Goal: Task Accomplishment & Management: Use online tool/utility

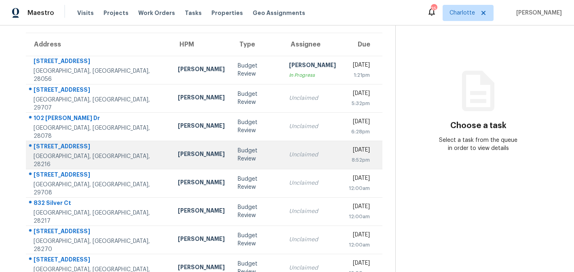
scroll to position [60, 0]
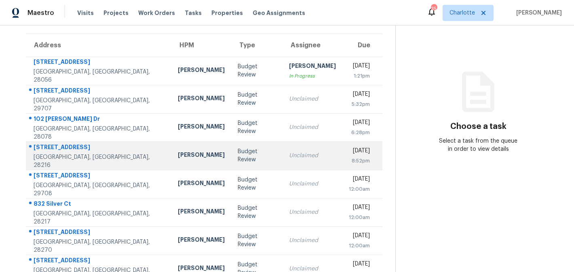
click at [244, 152] on td "Budget Review" at bounding box center [256, 155] width 51 height 28
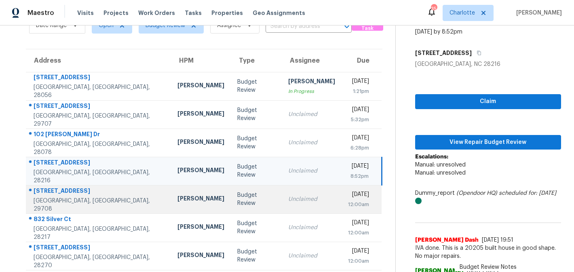
scroll to position [0, 0]
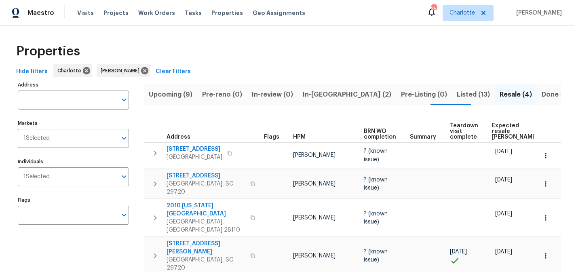
click at [452, 92] on button "Listed (13)" at bounding box center [473, 94] width 43 height 21
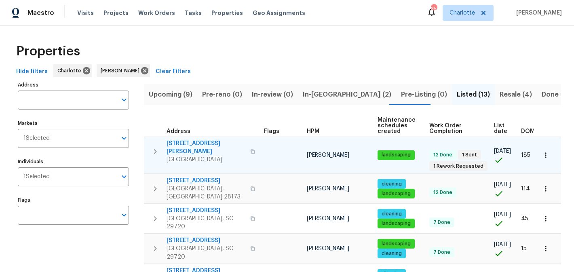
click at [187, 141] on span "5006 Brodie Ln" at bounding box center [205, 147] width 79 height 16
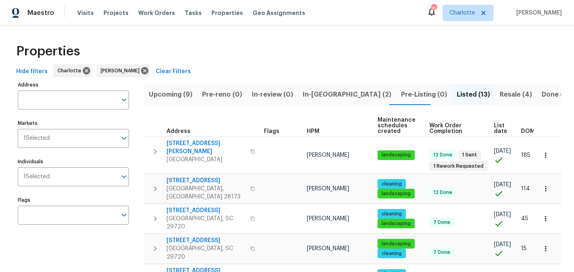
click at [319, 89] on span "In-reno (2)" at bounding box center [347, 94] width 88 height 11
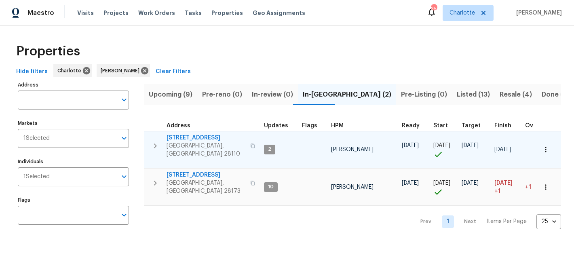
click at [195, 135] on span "[STREET_ADDRESS]" at bounding box center [205, 138] width 79 height 8
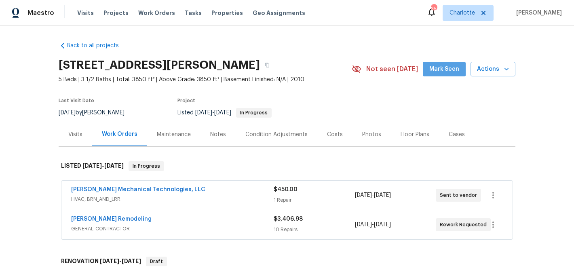
click at [444, 63] on button "Mark Seen" at bounding box center [444, 69] width 43 height 15
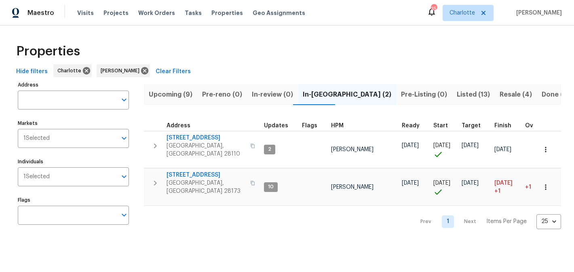
click at [457, 93] on span "Listed (13)" at bounding box center [473, 94] width 33 height 11
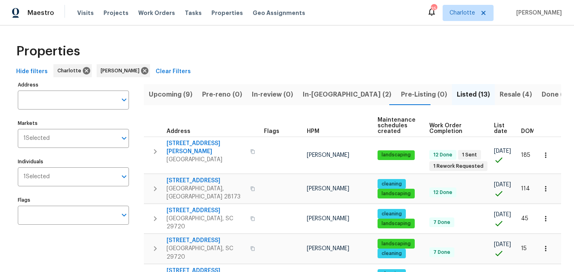
click at [310, 93] on span "In-[GEOGRAPHIC_DATA] (2)" at bounding box center [347, 94] width 88 height 11
